Goal: Check status: Check status

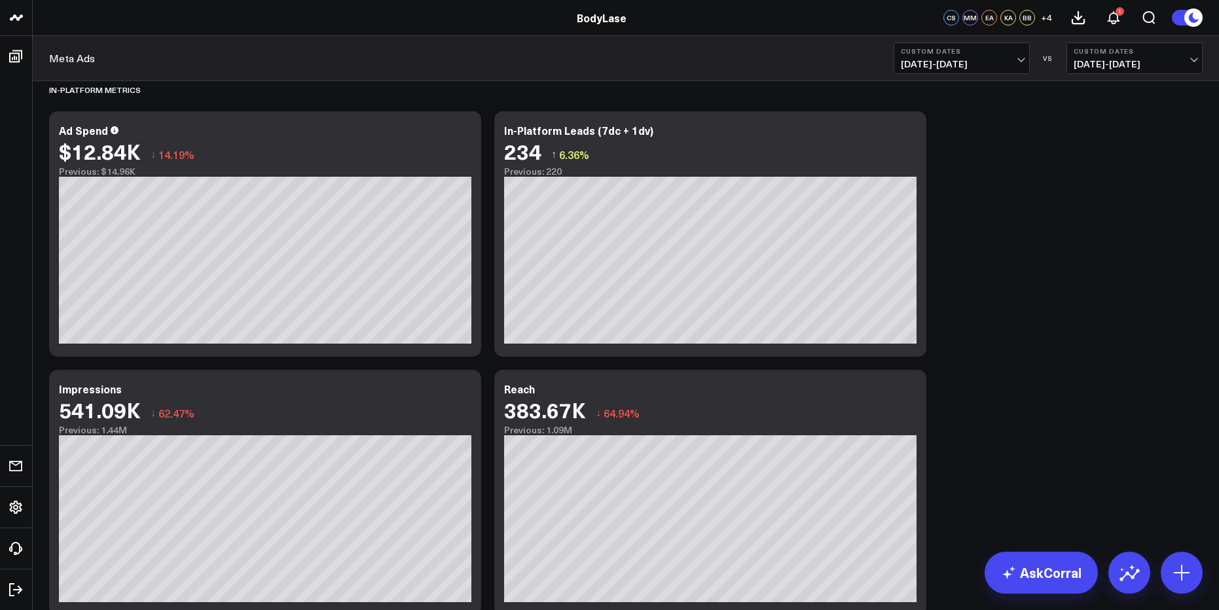
scroll to position [2162, 0]
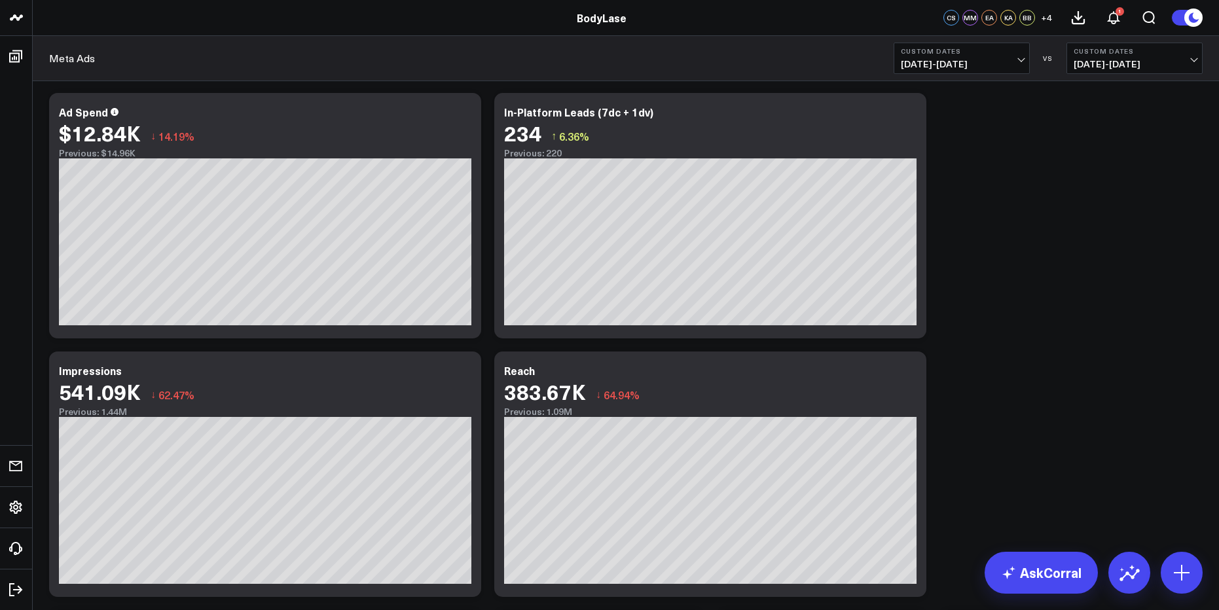
click at [974, 56] on button "Custom Dates [DATE] - [DATE]" at bounding box center [961, 58] width 136 height 31
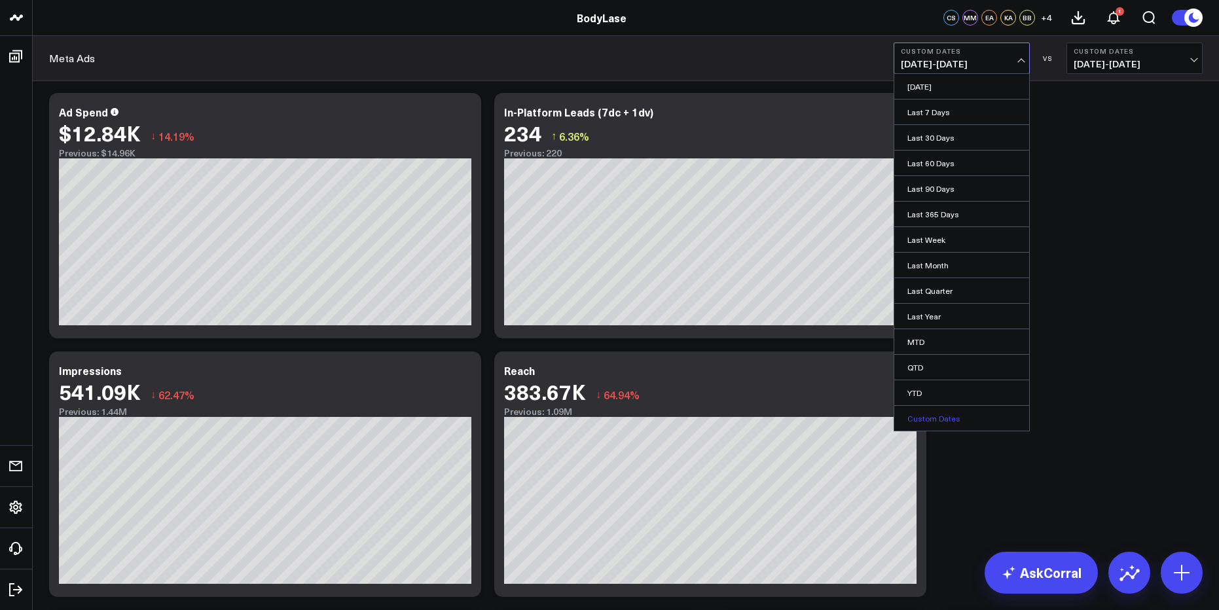
click at [962, 415] on link "Custom Dates" at bounding box center [961, 418] width 135 height 25
select select "9"
select select "2025"
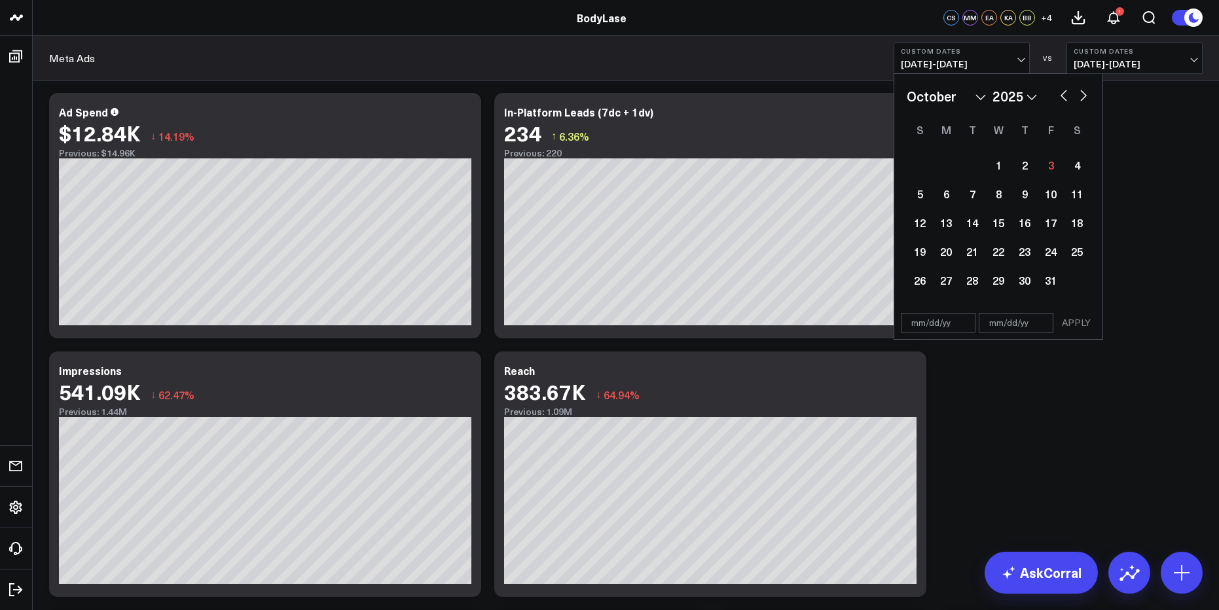
click at [1069, 100] on button "button" at bounding box center [1063, 94] width 13 height 16
select select "7"
select select "2025"
click at [1069, 100] on button "button" at bounding box center [1063, 94] width 13 height 16
select select "6"
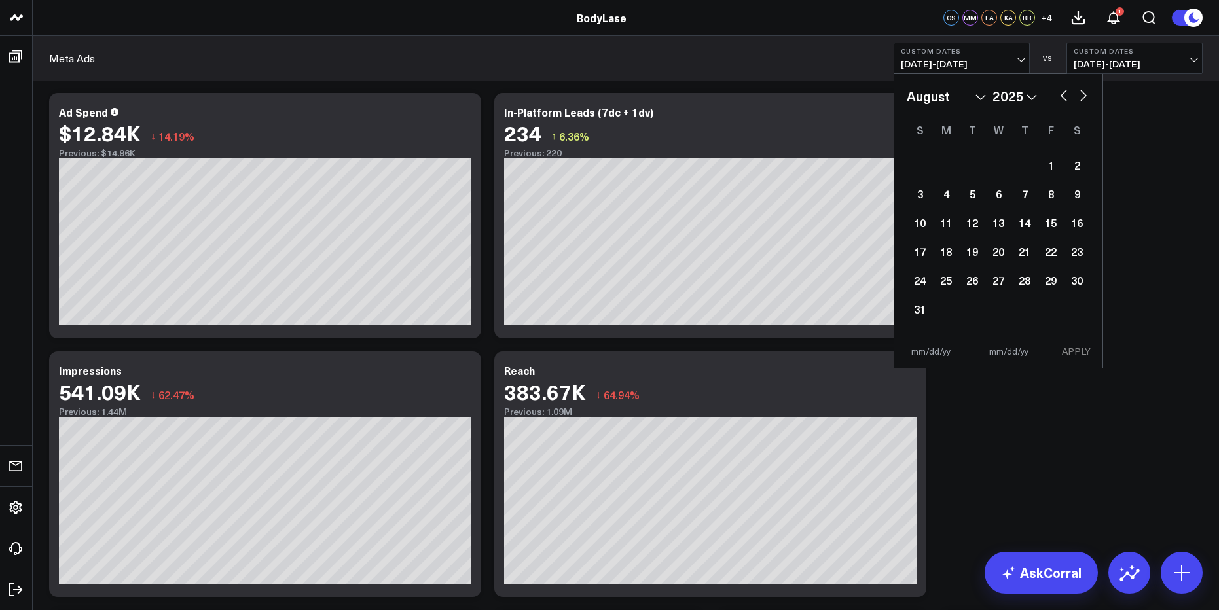
select select "2025"
click at [969, 160] on div "1" at bounding box center [972, 165] width 26 height 26
type input "[DATE]"
select select "6"
select select "2025"
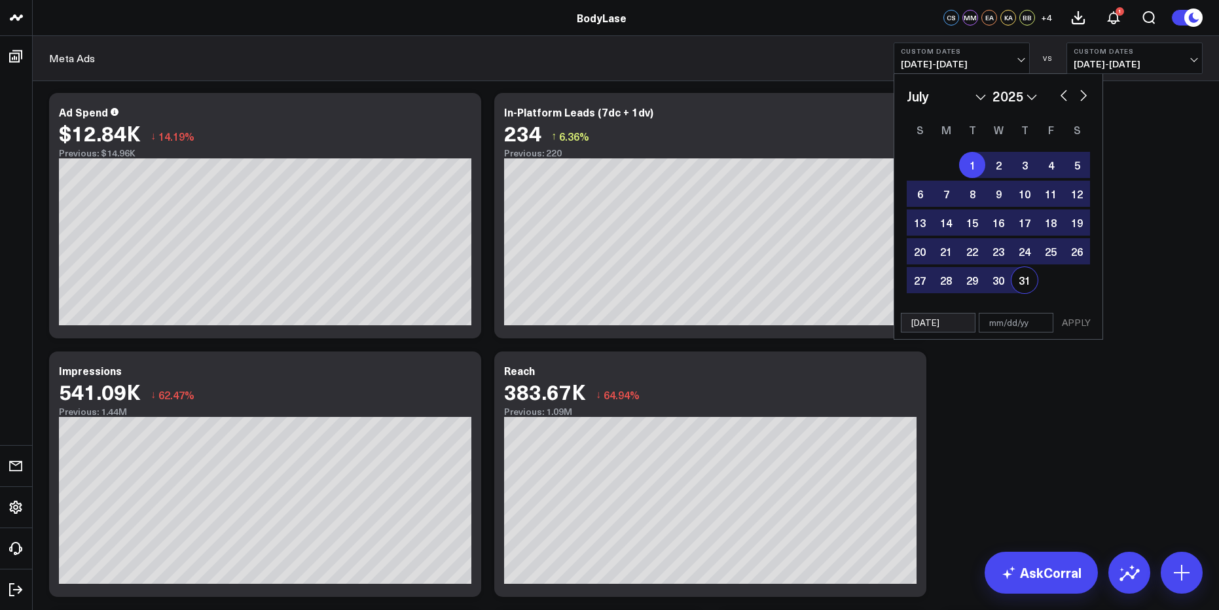
click at [1016, 279] on div "31" at bounding box center [1024, 280] width 26 height 26
type input "[DATE]"
select select "6"
select select "2025"
click at [1081, 325] on button "APPLY" at bounding box center [1075, 323] width 39 height 20
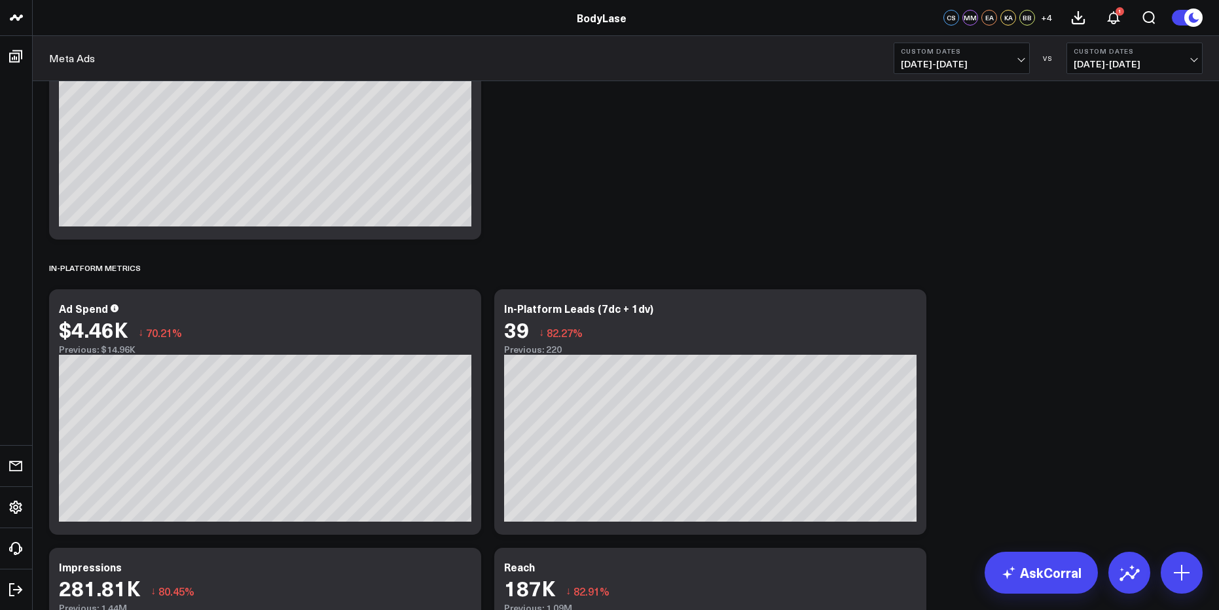
scroll to position [2129, 0]
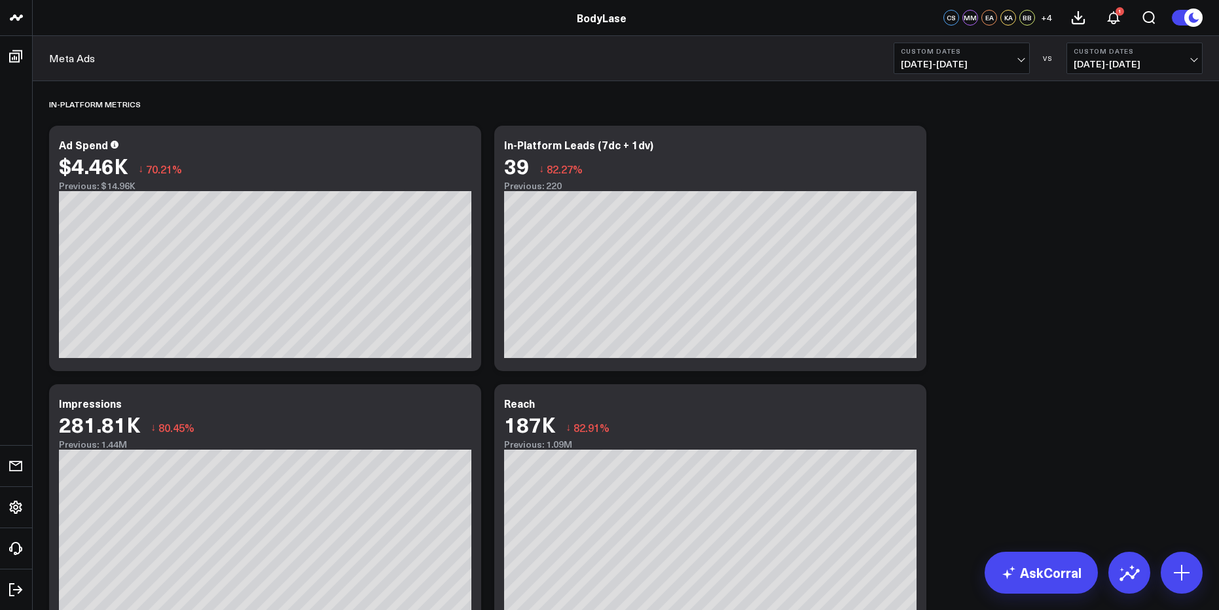
click at [1102, 66] on span "[DATE] - [DATE]" at bounding box center [1134, 64] width 122 height 10
click at [1001, 65] on span "[DATE] - [DATE]" at bounding box center [962, 64] width 122 height 10
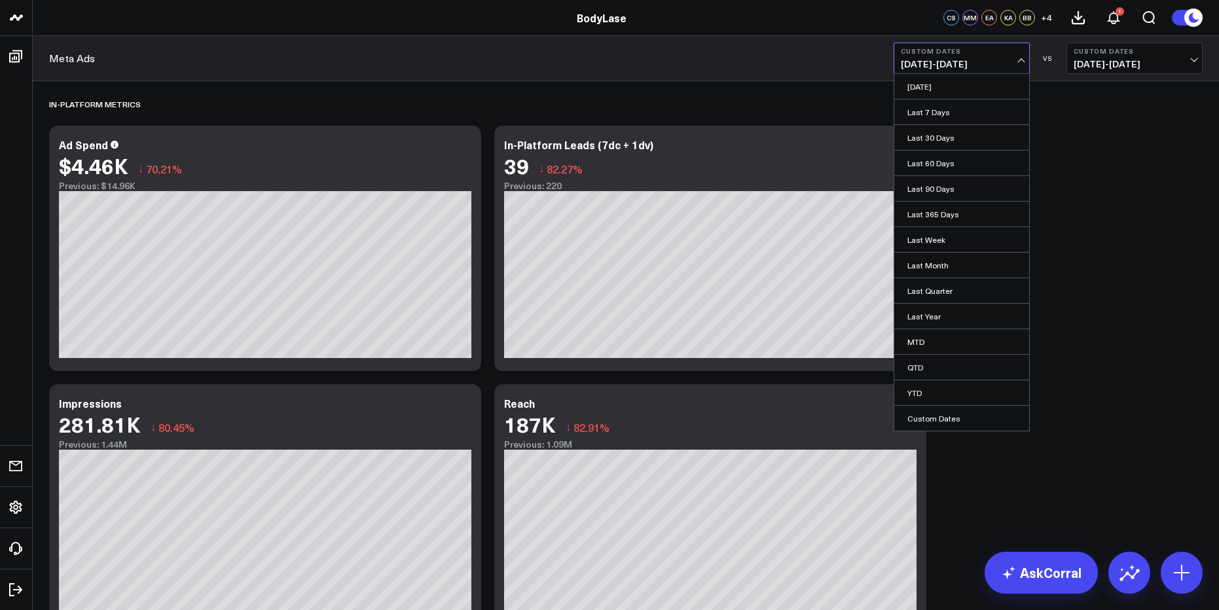
click at [986, 65] on span "[DATE] - [DATE]" at bounding box center [962, 64] width 122 height 10
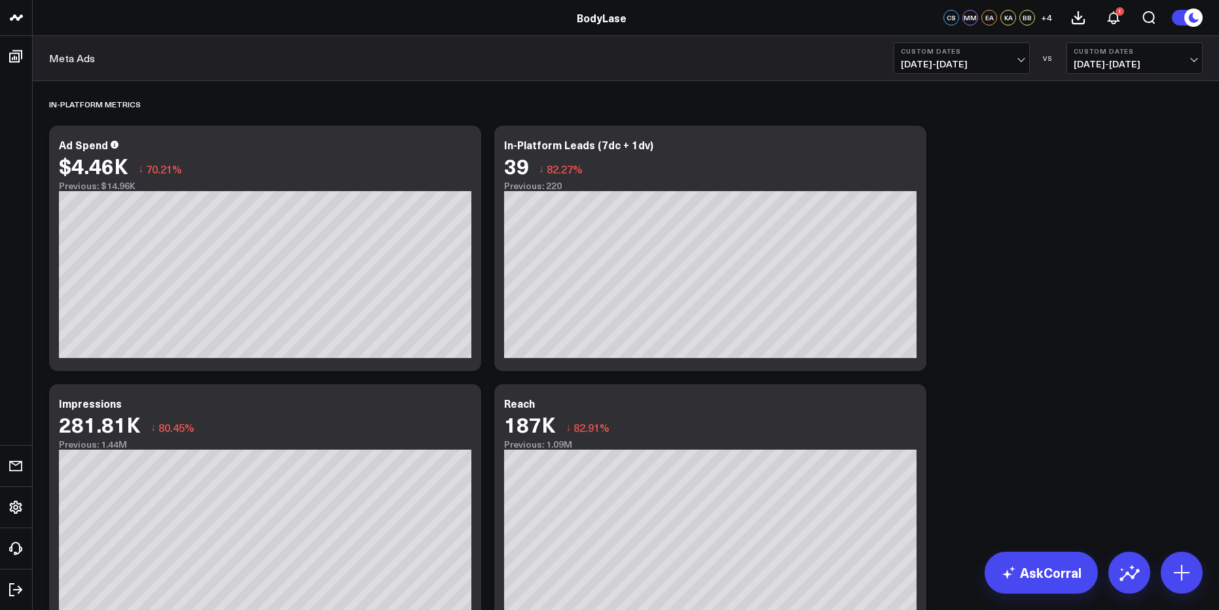
click at [988, 62] on span "[DATE] - [DATE]" at bounding box center [962, 64] width 122 height 10
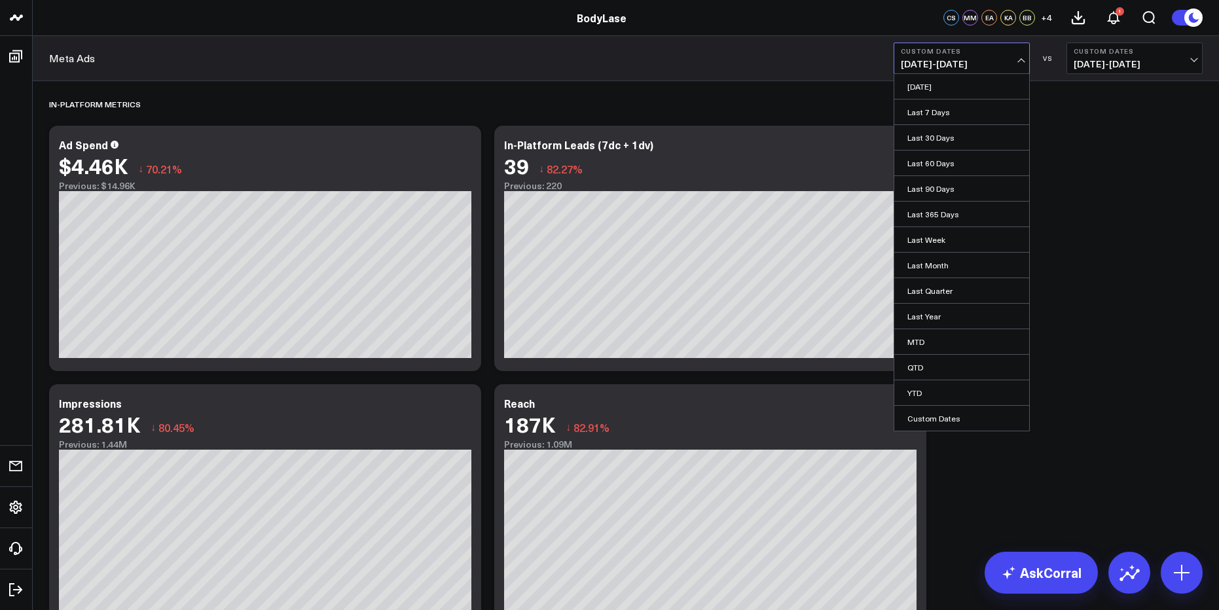
click at [969, 414] on link "Custom Dates" at bounding box center [961, 418] width 135 height 25
select select "9"
select select "2025"
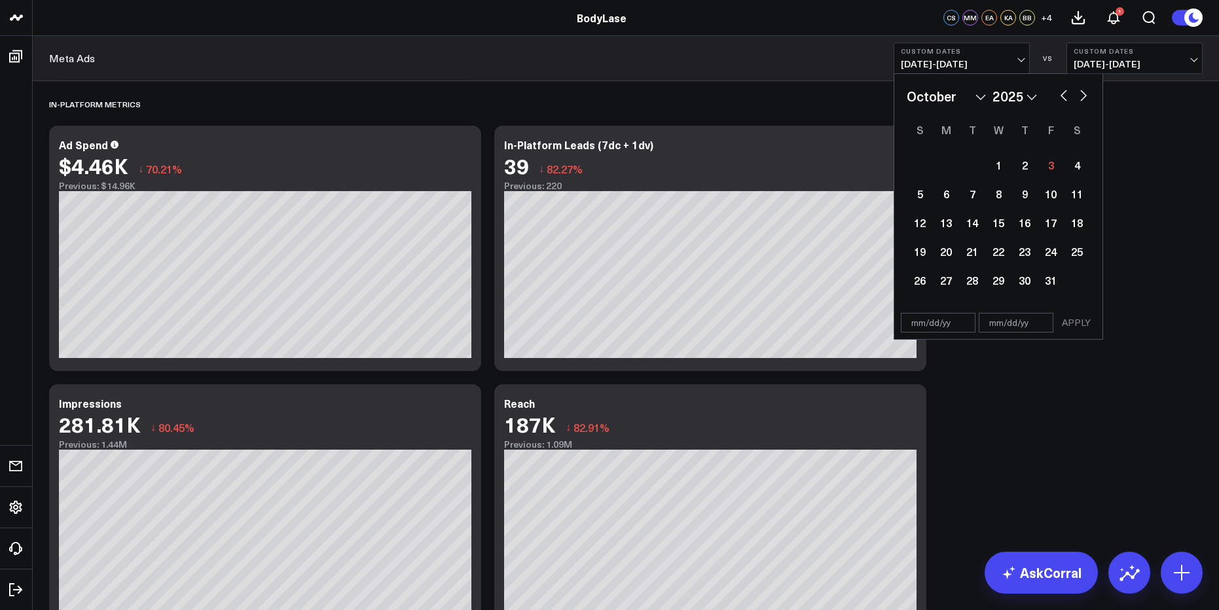
click at [1083, 86] on button "button" at bounding box center [1083, 94] width 13 height 16
select select "10"
select select "2025"
click at [1081, 161] on div "1" at bounding box center [1077, 165] width 26 height 26
type input "[DATE]"
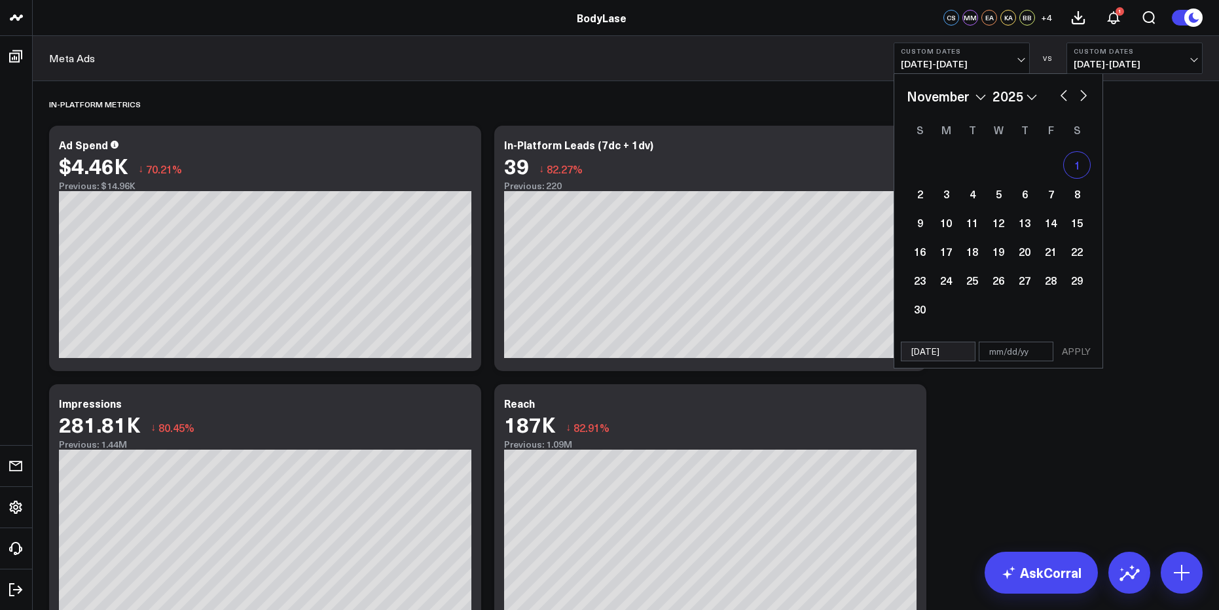
select select "10"
select select "2025"
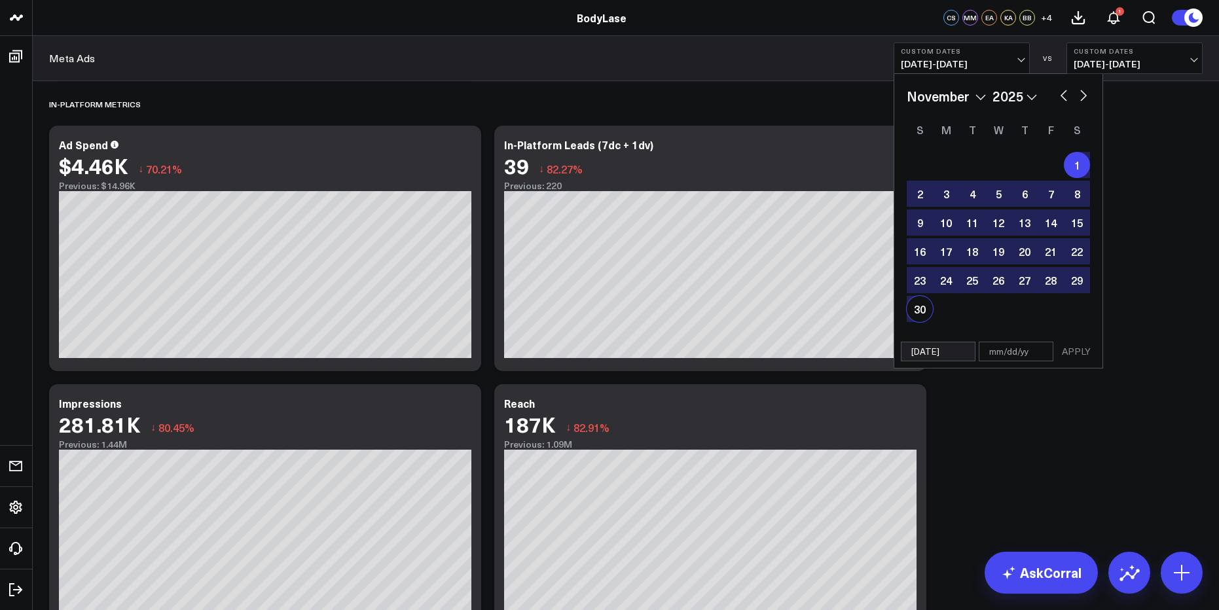
click at [920, 307] on div "30" at bounding box center [920, 309] width 26 height 26
type input "[DATE]"
select select "10"
select select "2025"
click at [1068, 351] on button "APPLY" at bounding box center [1075, 352] width 39 height 20
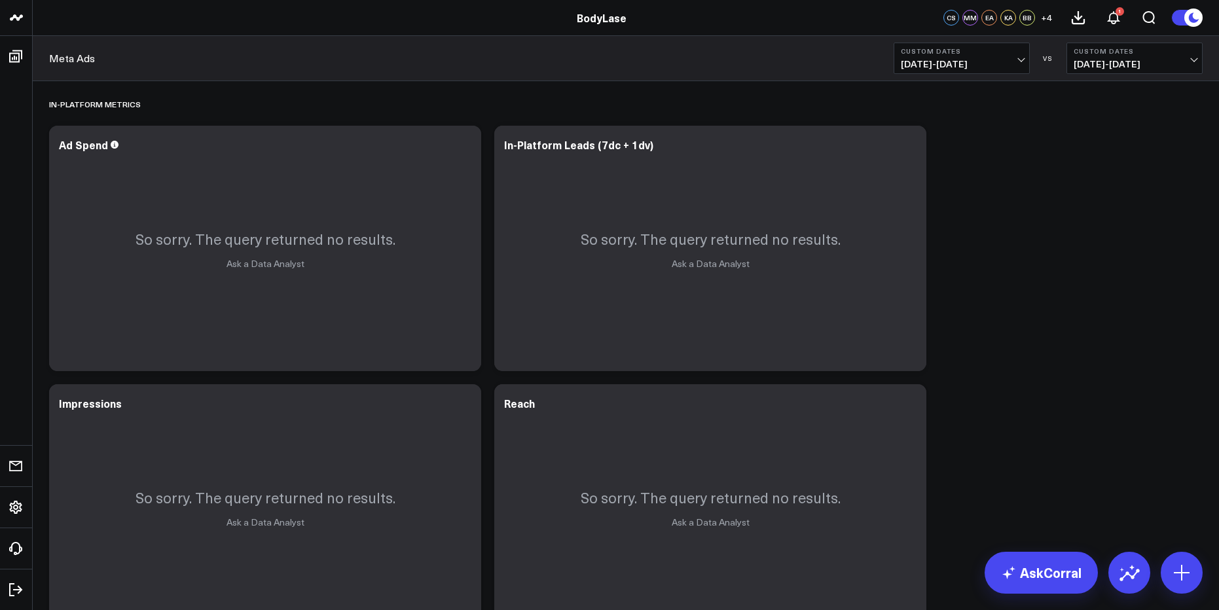
click at [952, 75] on div "Meta Ads Custom Dates [DATE] - [DATE] VS Custom Dates [DATE] - [DATE]" at bounding box center [626, 58] width 1186 height 45
click at [953, 65] on span "[DATE] - [DATE]" at bounding box center [962, 64] width 122 height 10
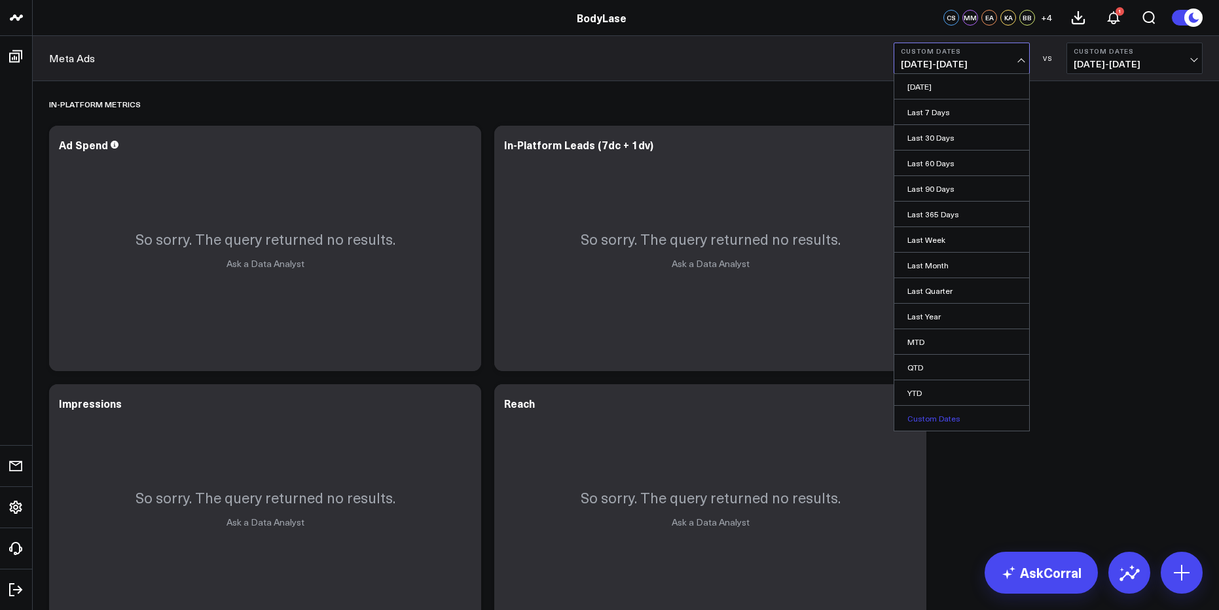
click at [938, 420] on link "Custom Dates" at bounding box center [961, 418] width 135 height 25
select select "9"
select select "2025"
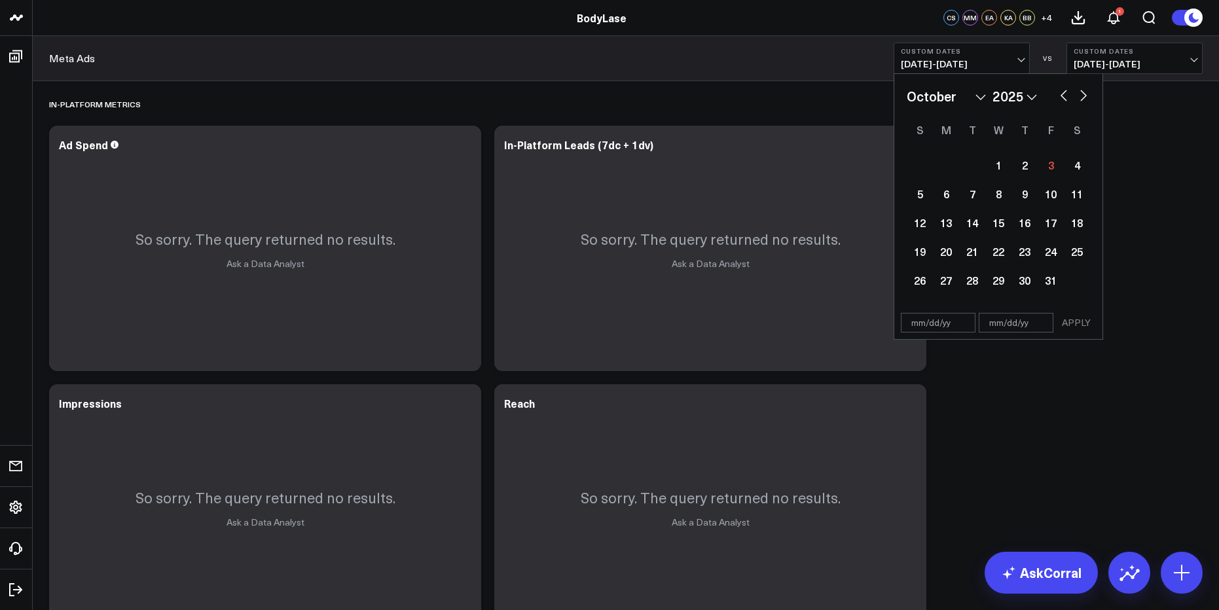
click at [1065, 96] on button "button" at bounding box center [1063, 94] width 13 height 16
select select "7"
select select "2025"
click at [1065, 96] on button "button" at bounding box center [1063, 94] width 13 height 16
select select "6"
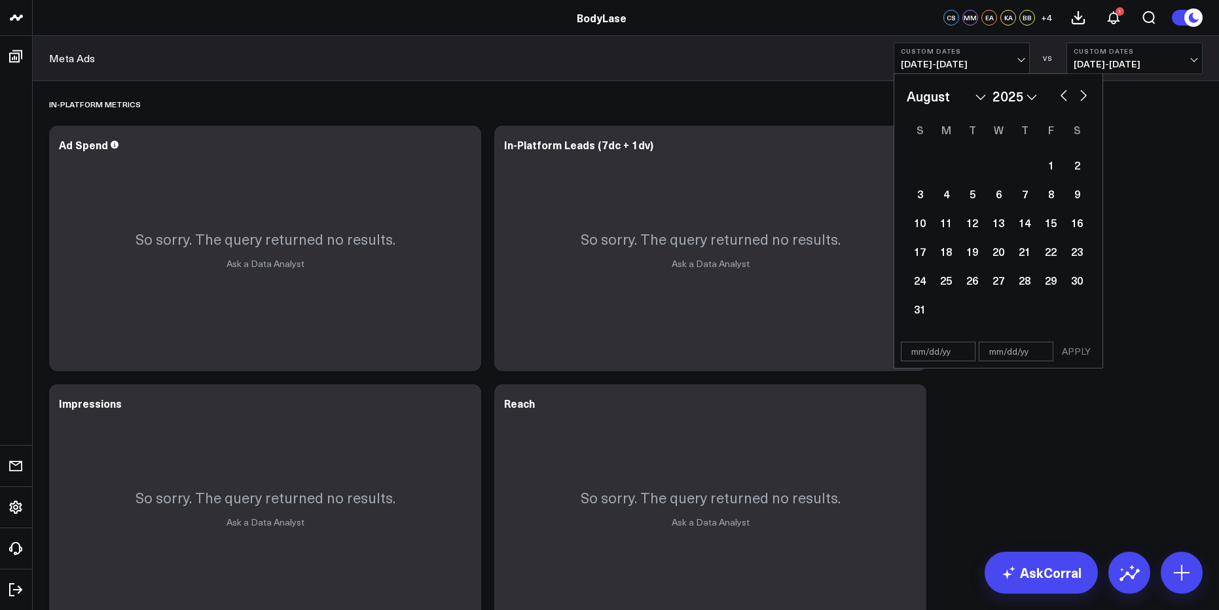
select select "2025"
click at [1081, 96] on button "button" at bounding box center [1083, 94] width 13 height 16
select select "7"
select select "2025"
click at [1045, 167] on div "1" at bounding box center [1050, 165] width 26 height 26
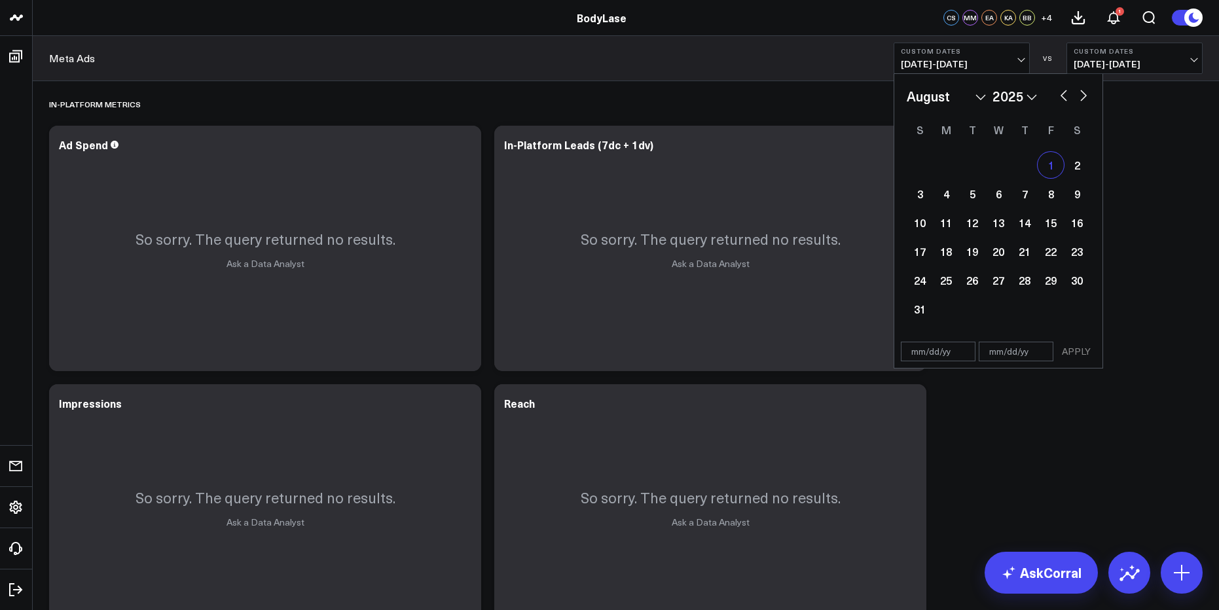
type input "[DATE]"
select select "7"
select select "2025"
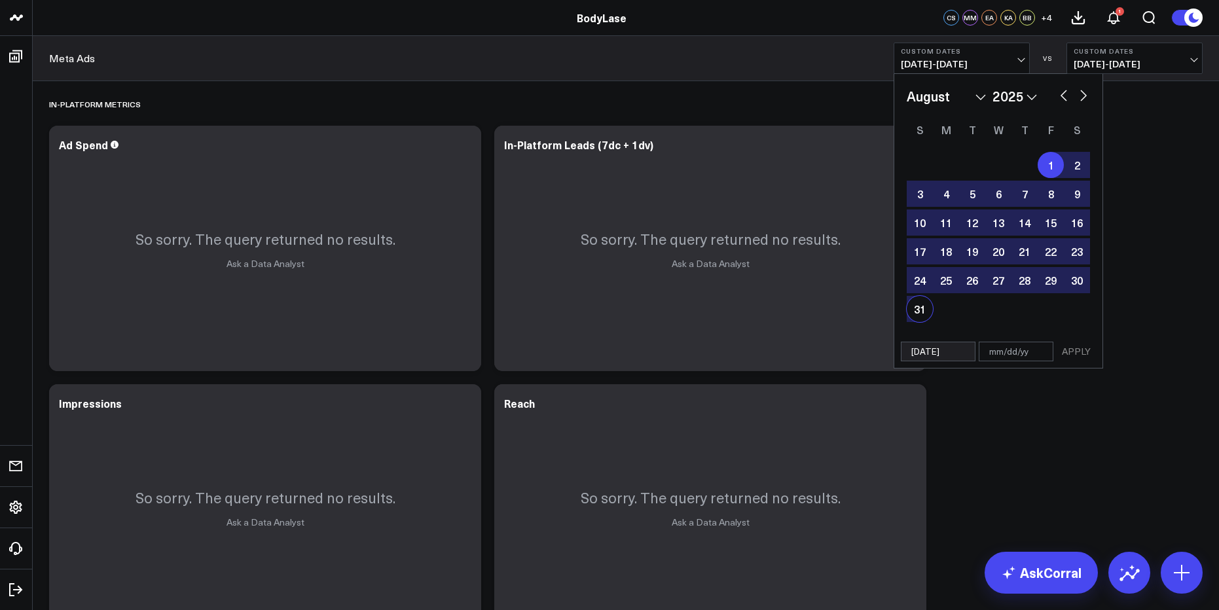
click at [922, 306] on div "31" at bounding box center [920, 309] width 26 height 26
type input "[DATE]"
select select "7"
select select "2025"
click at [1075, 355] on button "APPLY" at bounding box center [1075, 352] width 39 height 20
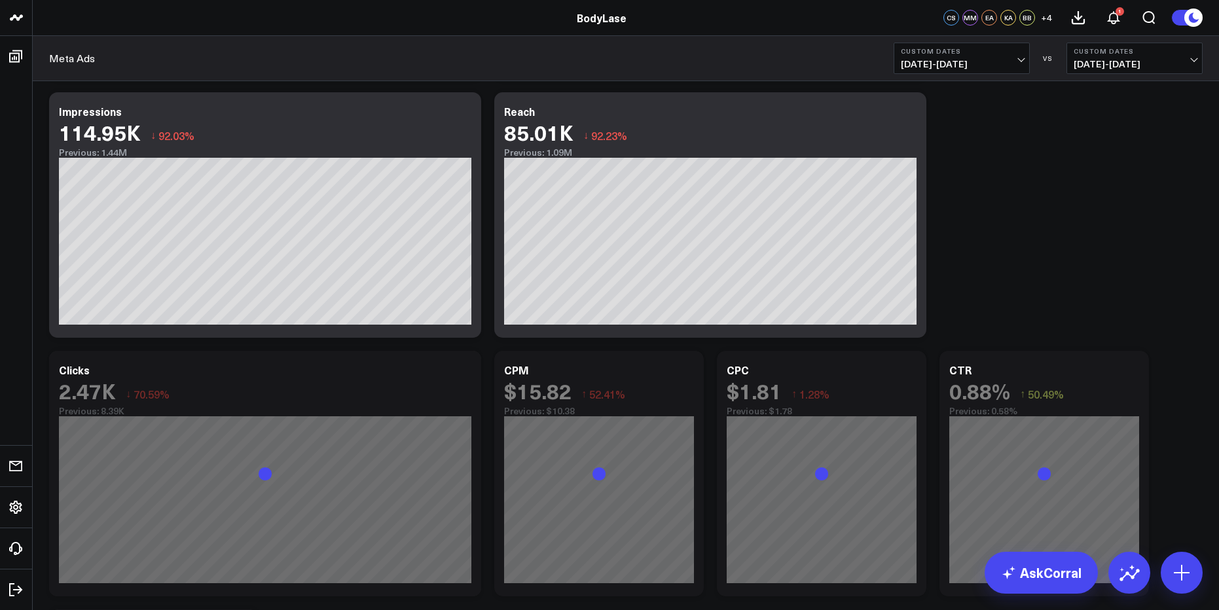
scroll to position [2587, 0]
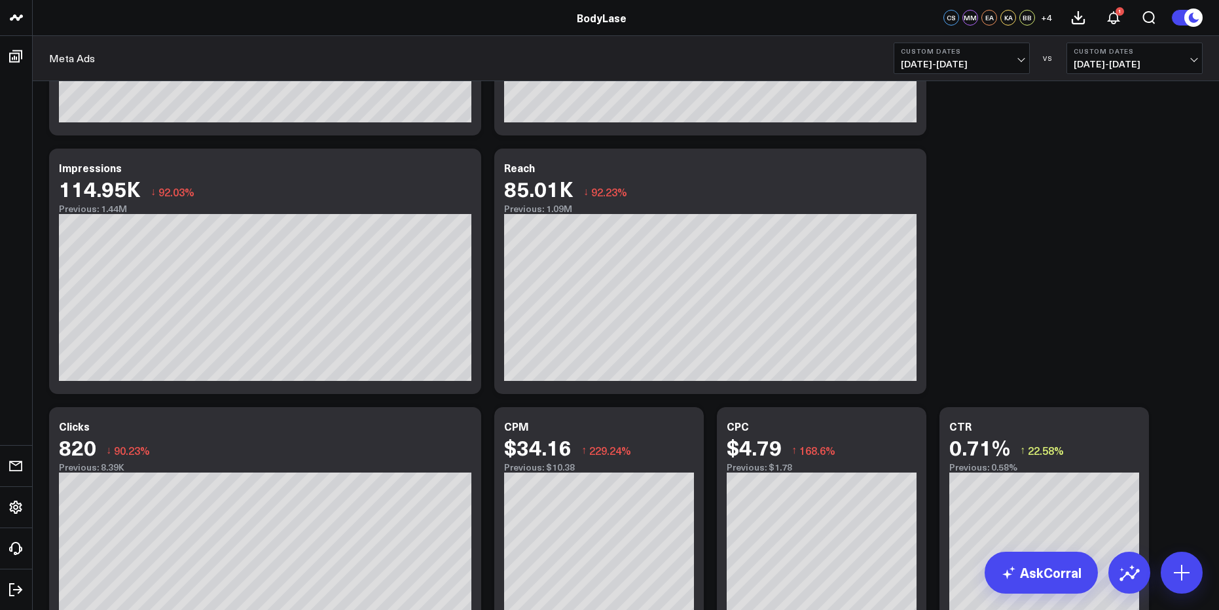
scroll to position [2326, 0]
